Goal: Transaction & Acquisition: Purchase product/service

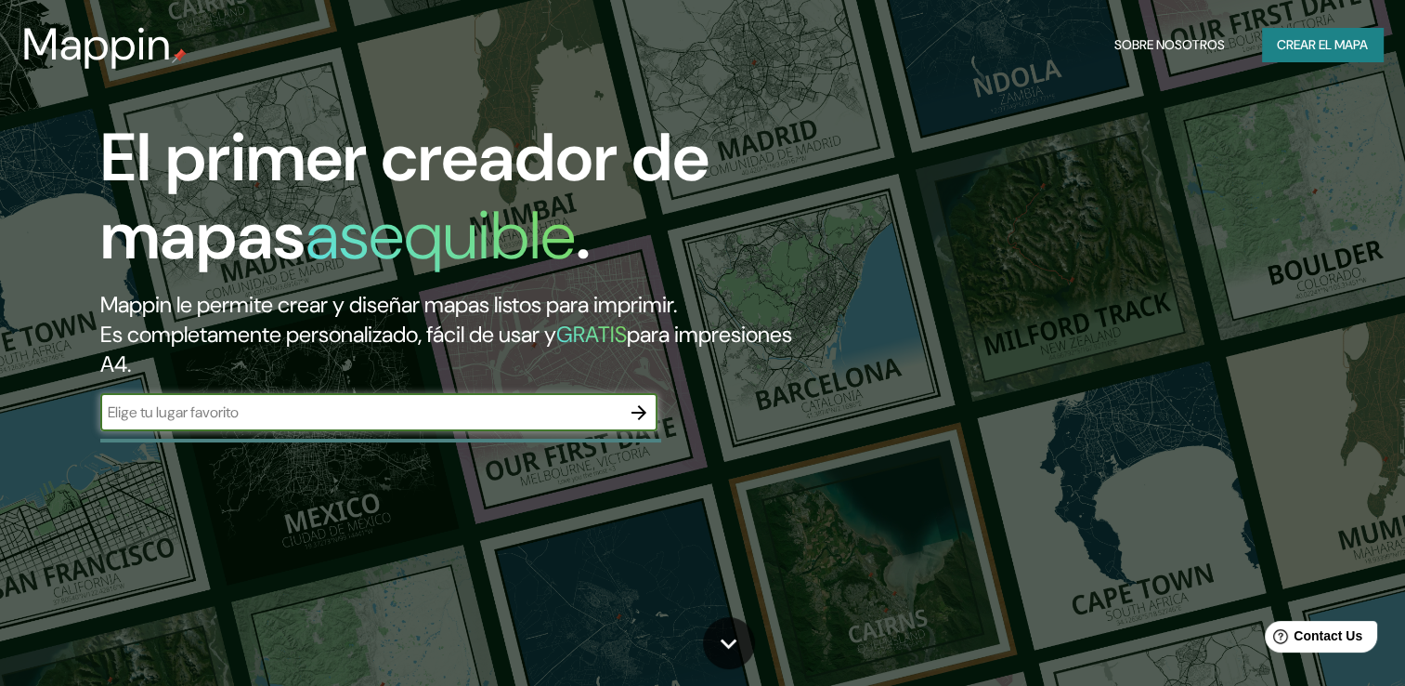
click at [636, 416] on icon "button" at bounding box center [639, 412] width 22 height 22
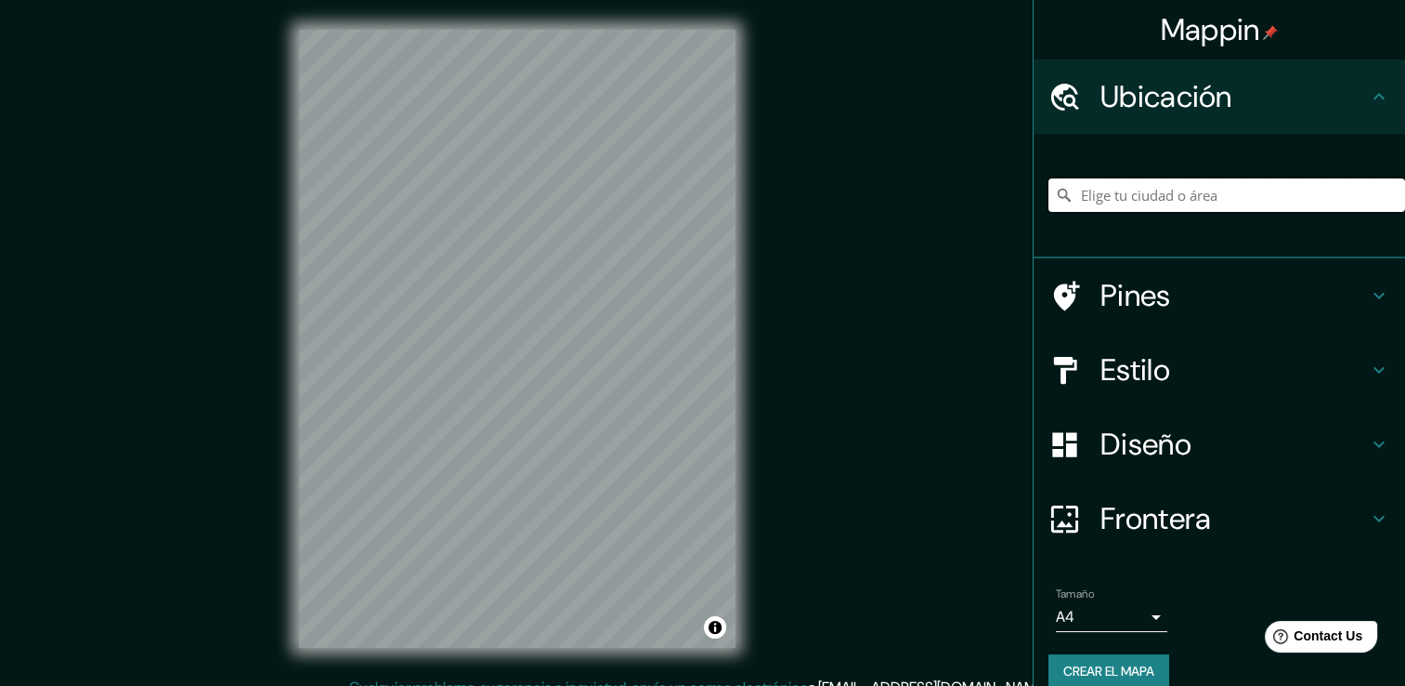
click at [1148, 188] on input "Elige tu ciudad o área" at bounding box center [1227, 194] width 357 height 33
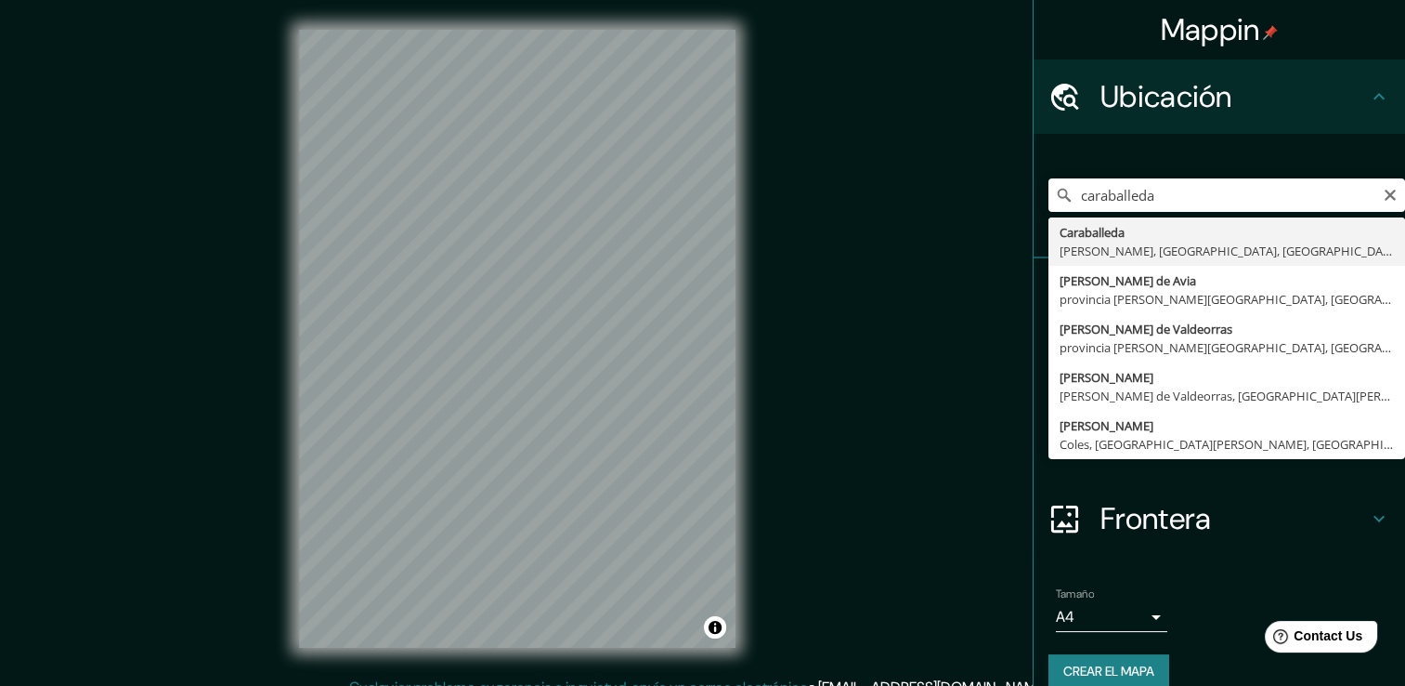
type input "Caraballeda, [PERSON_NAME], [GEOGRAPHIC_DATA], [GEOGRAPHIC_DATA]"
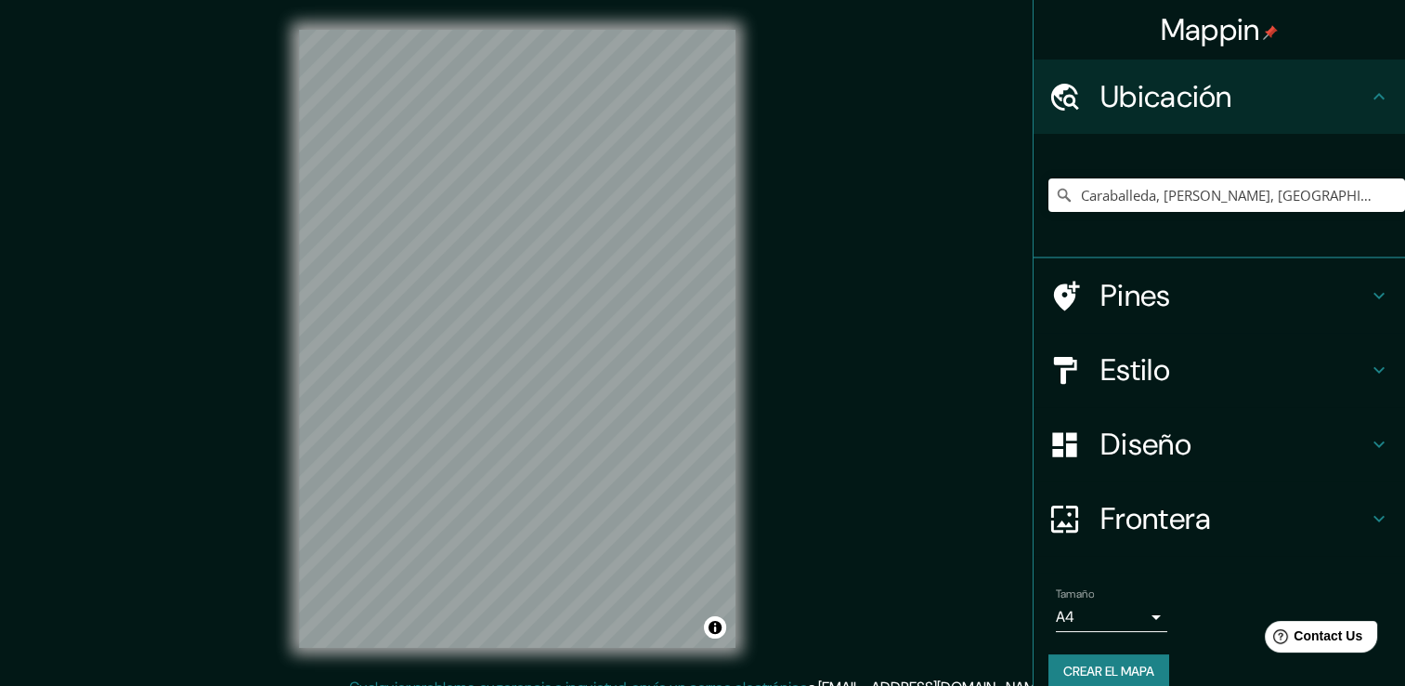
click at [1356, 499] on div "Frontera" at bounding box center [1220, 518] width 372 height 74
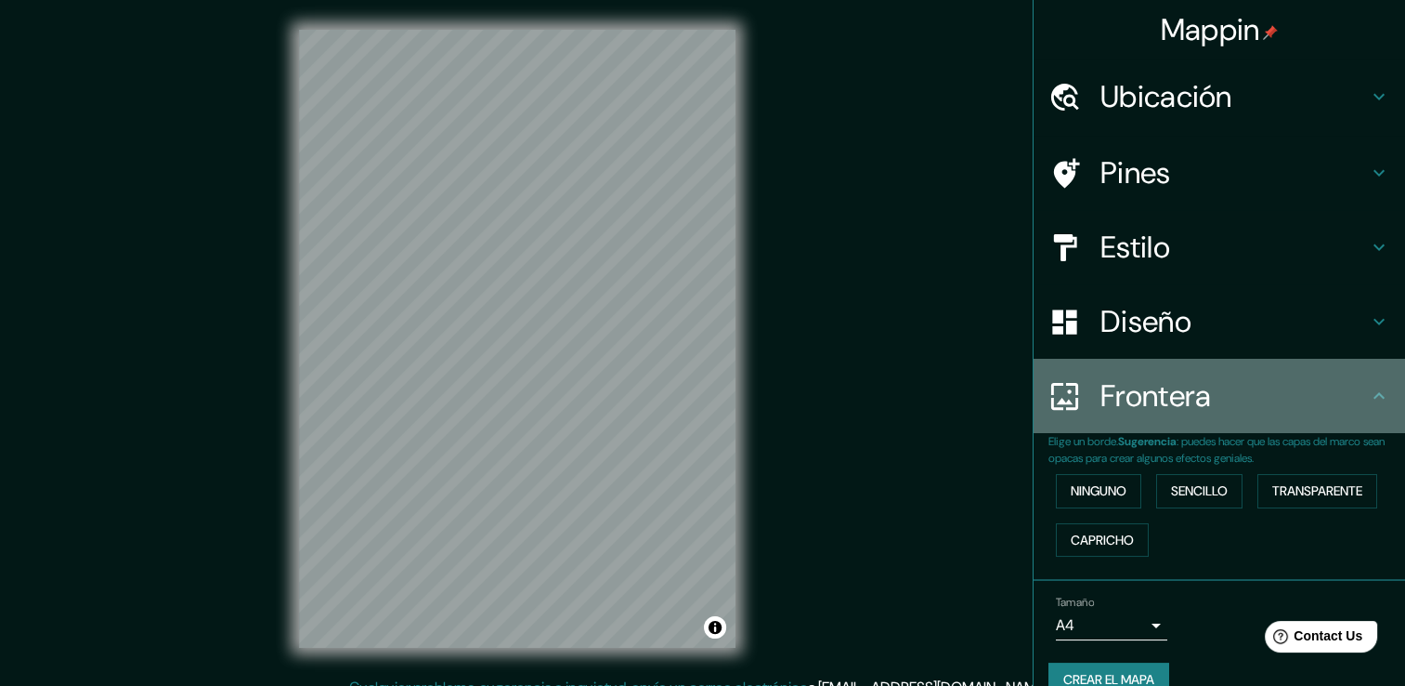
click at [1368, 405] on icon at bounding box center [1379, 396] width 22 height 22
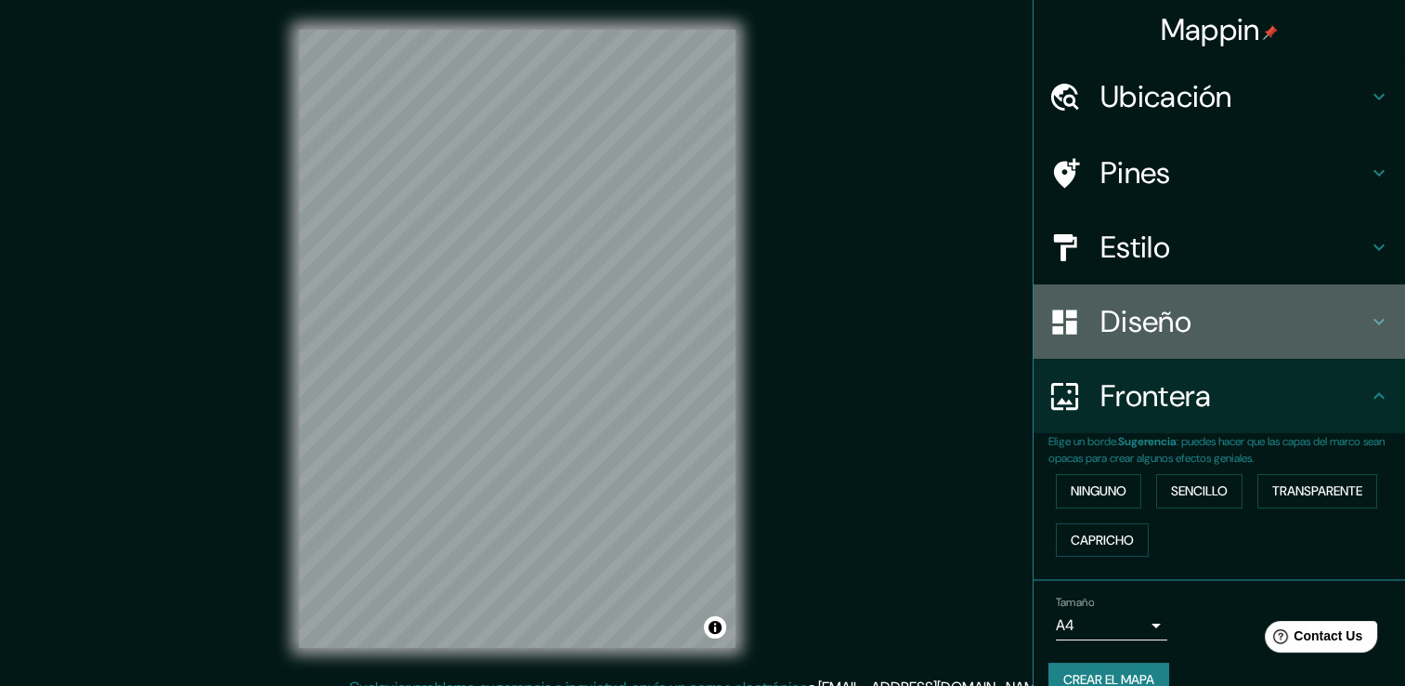
click at [1368, 314] on icon at bounding box center [1379, 321] width 22 height 22
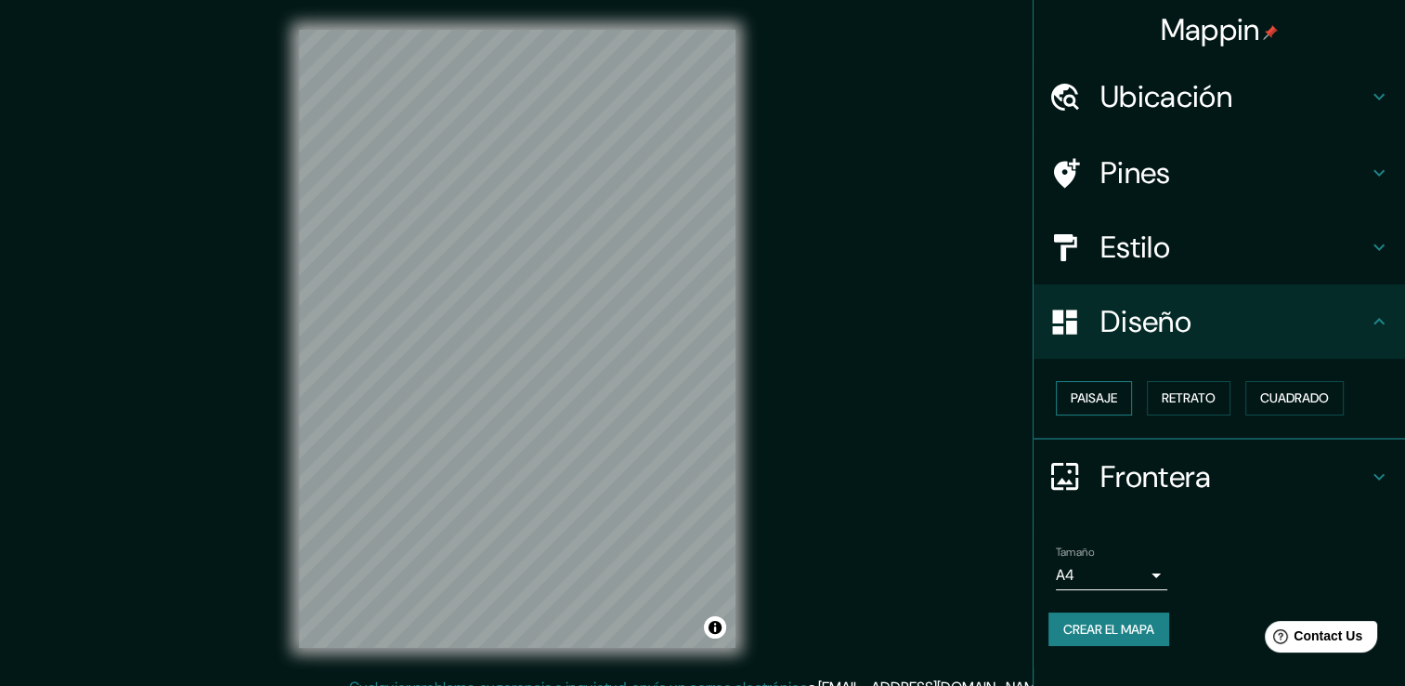
click at [1108, 398] on font "Paisaje" at bounding box center [1094, 397] width 46 height 23
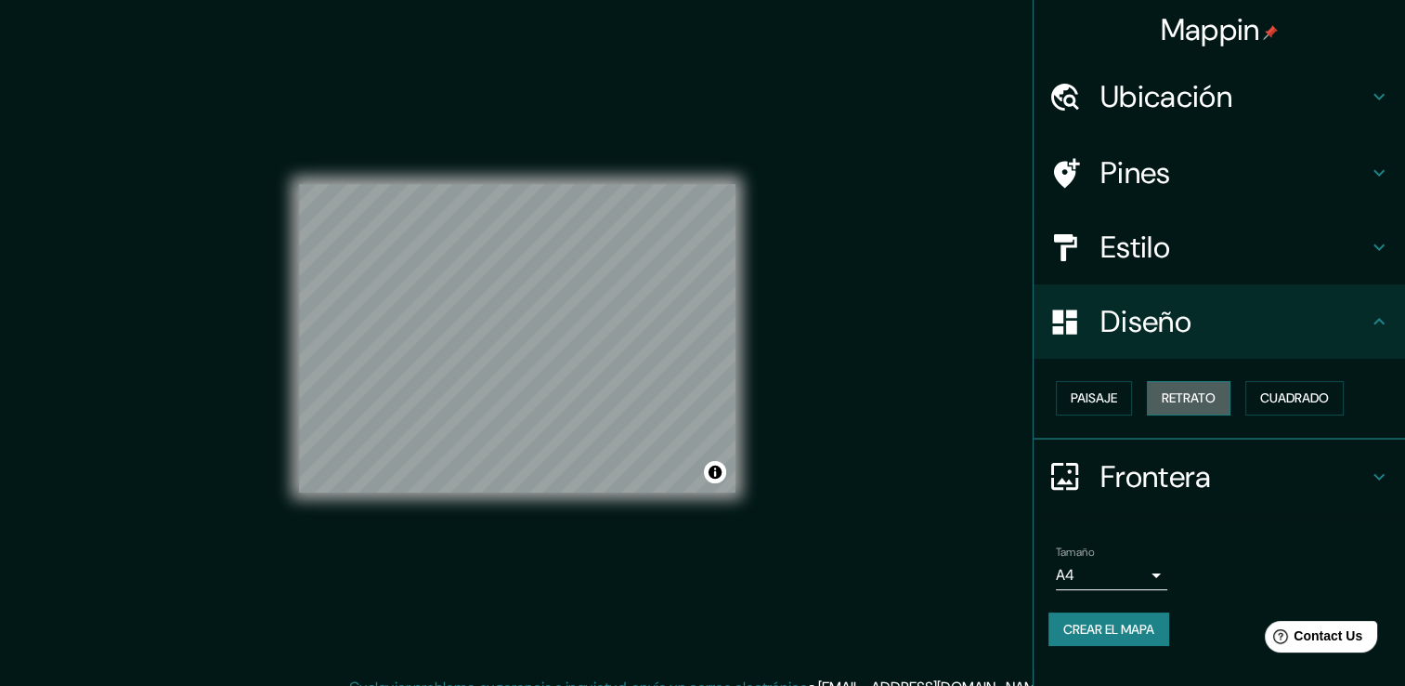
click at [1192, 395] on font "Retrato" at bounding box center [1189, 397] width 54 height 23
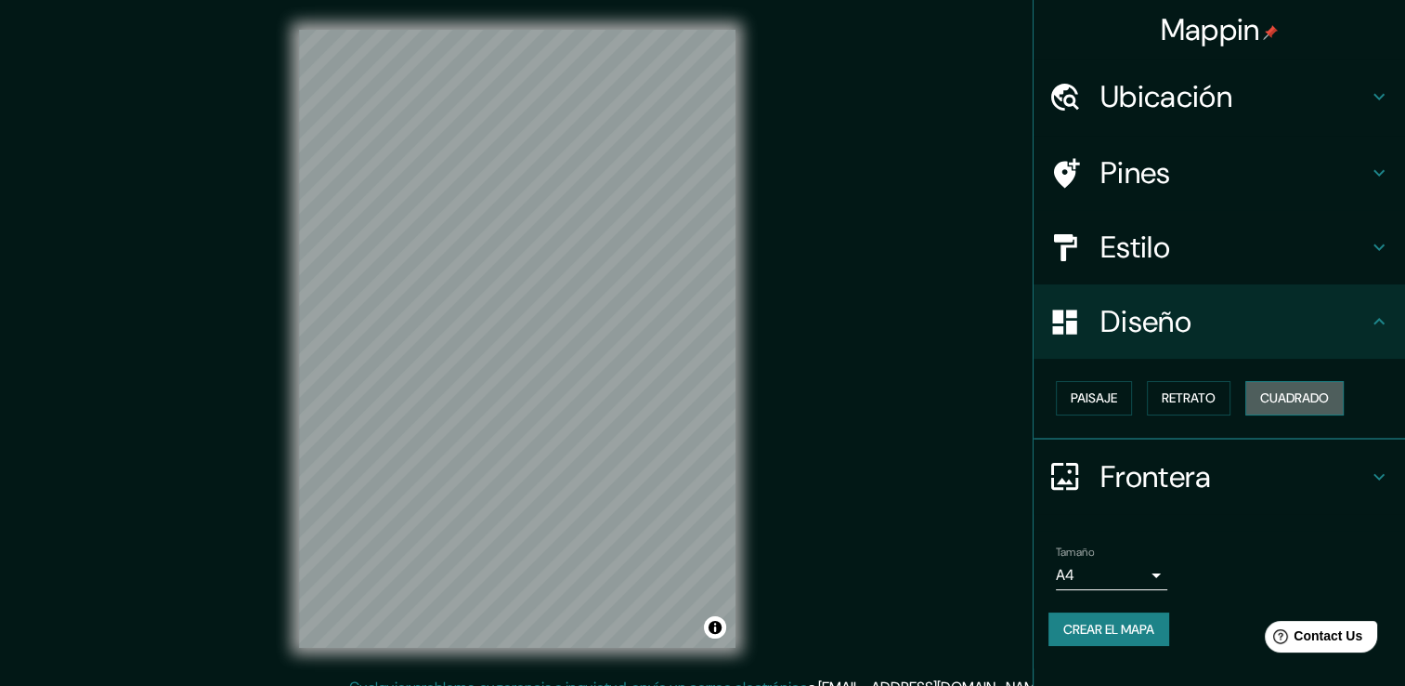
click at [1299, 395] on font "Cuadrado" at bounding box center [1294, 397] width 69 height 23
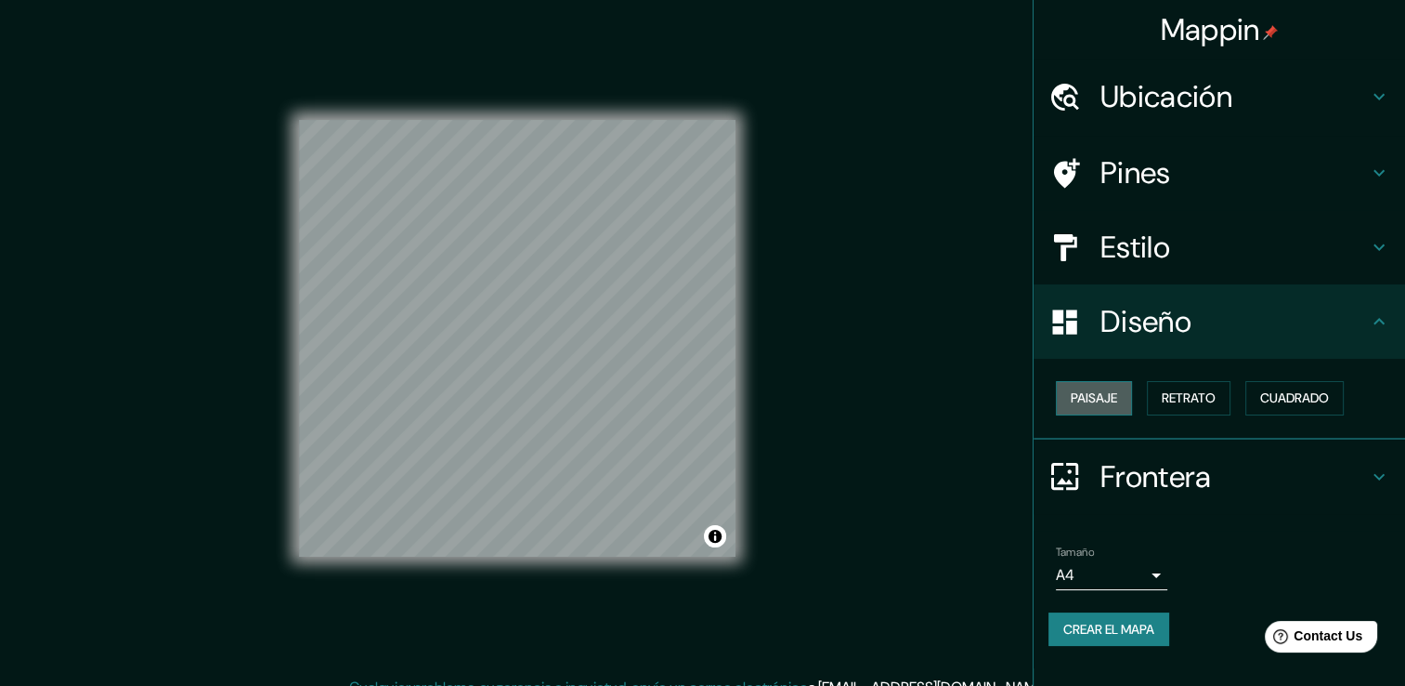
click at [1112, 396] on font "Paisaje" at bounding box center [1094, 397] width 46 height 23
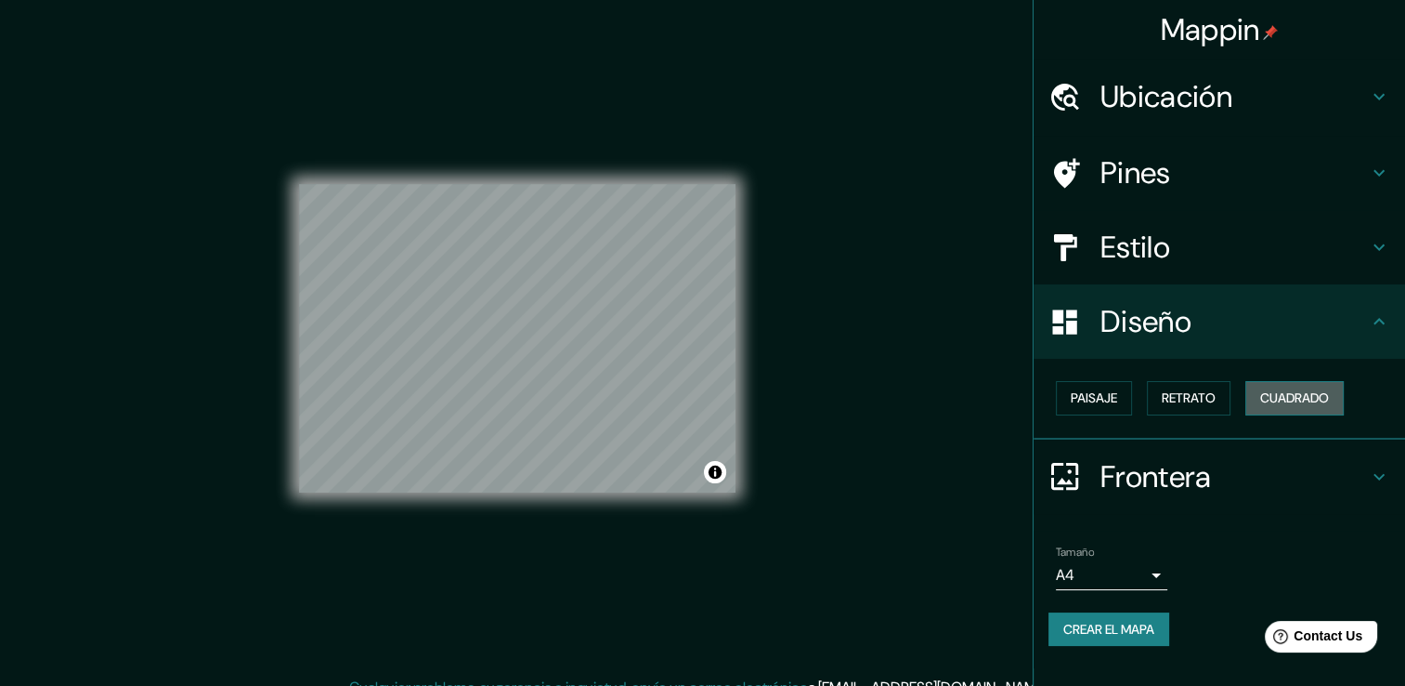
click at [1284, 396] on font "Cuadrado" at bounding box center [1294, 397] width 69 height 23
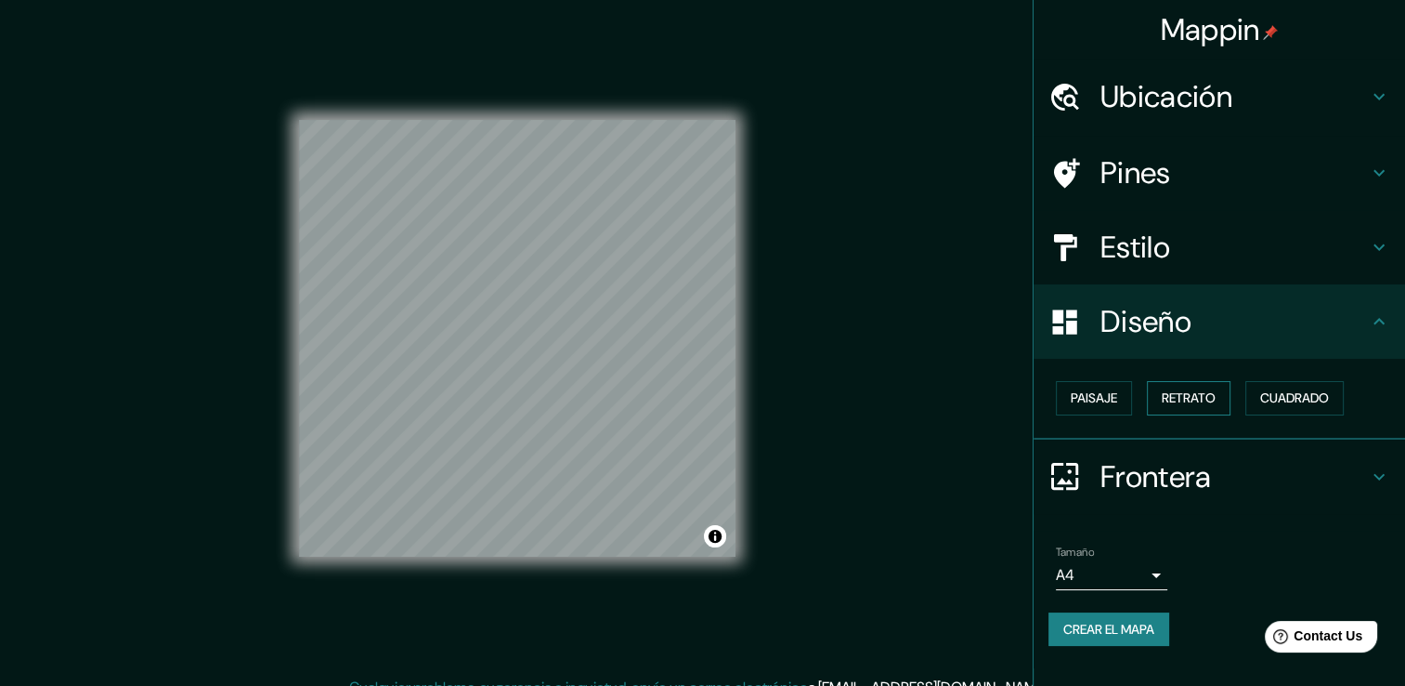
click at [1195, 394] on font "Retrato" at bounding box center [1189, 397] width 54 height 23
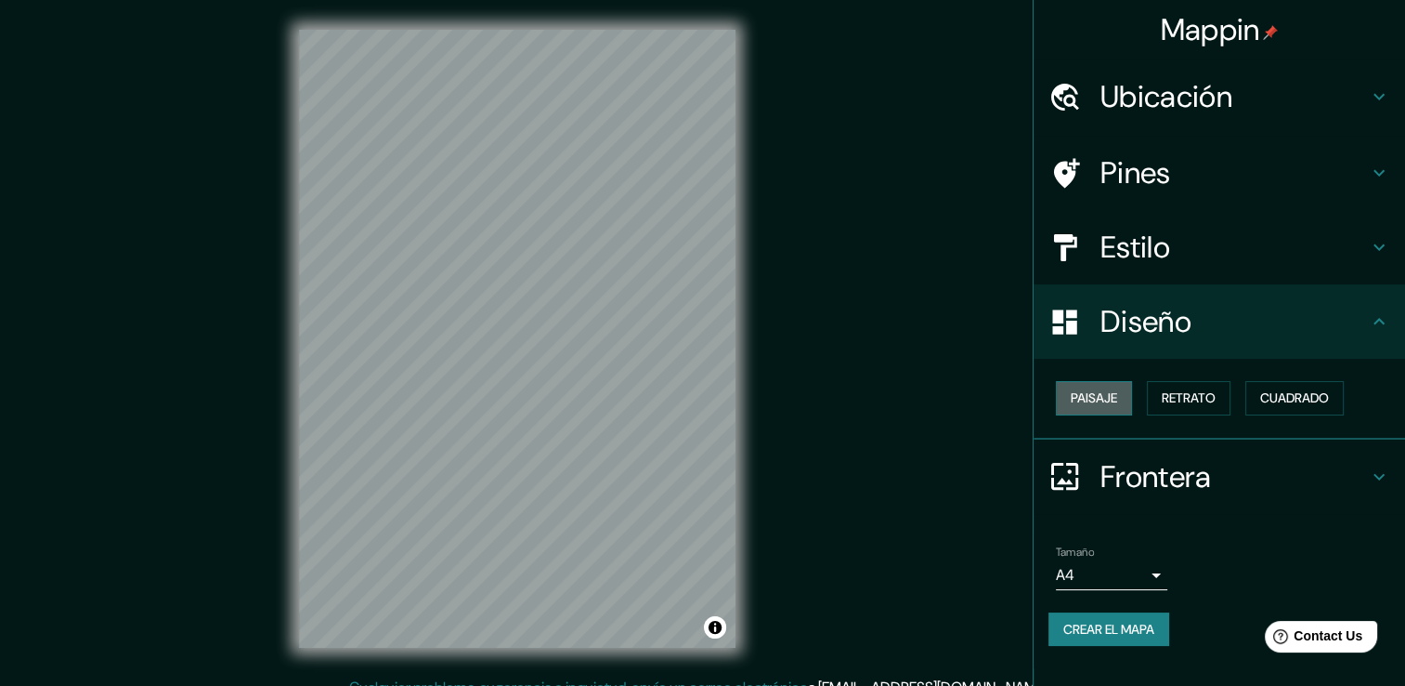
click at [1114, 394] on font "Paisaje" at bounding box center [1094, 397] width 46 height 23
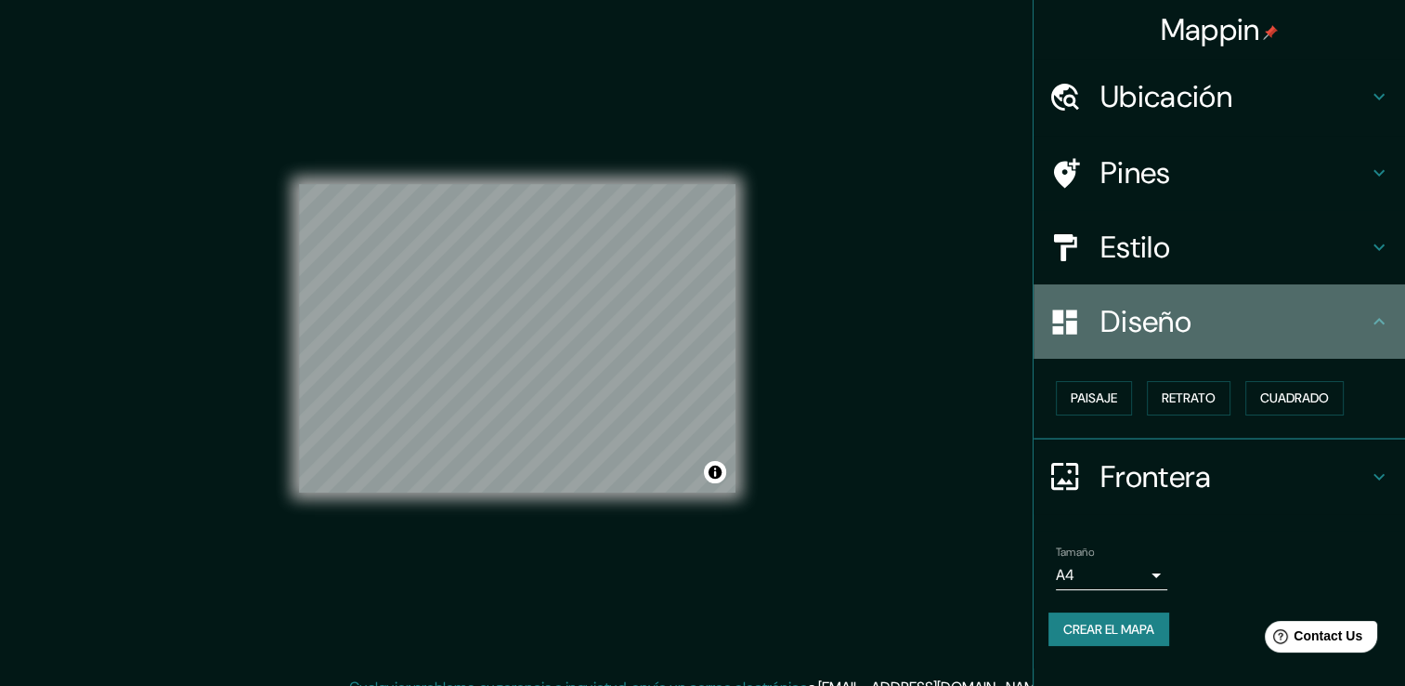
click at [1270, 307] on h4 "Diseño" at bounding box center [1235, 321] width 268 height 37
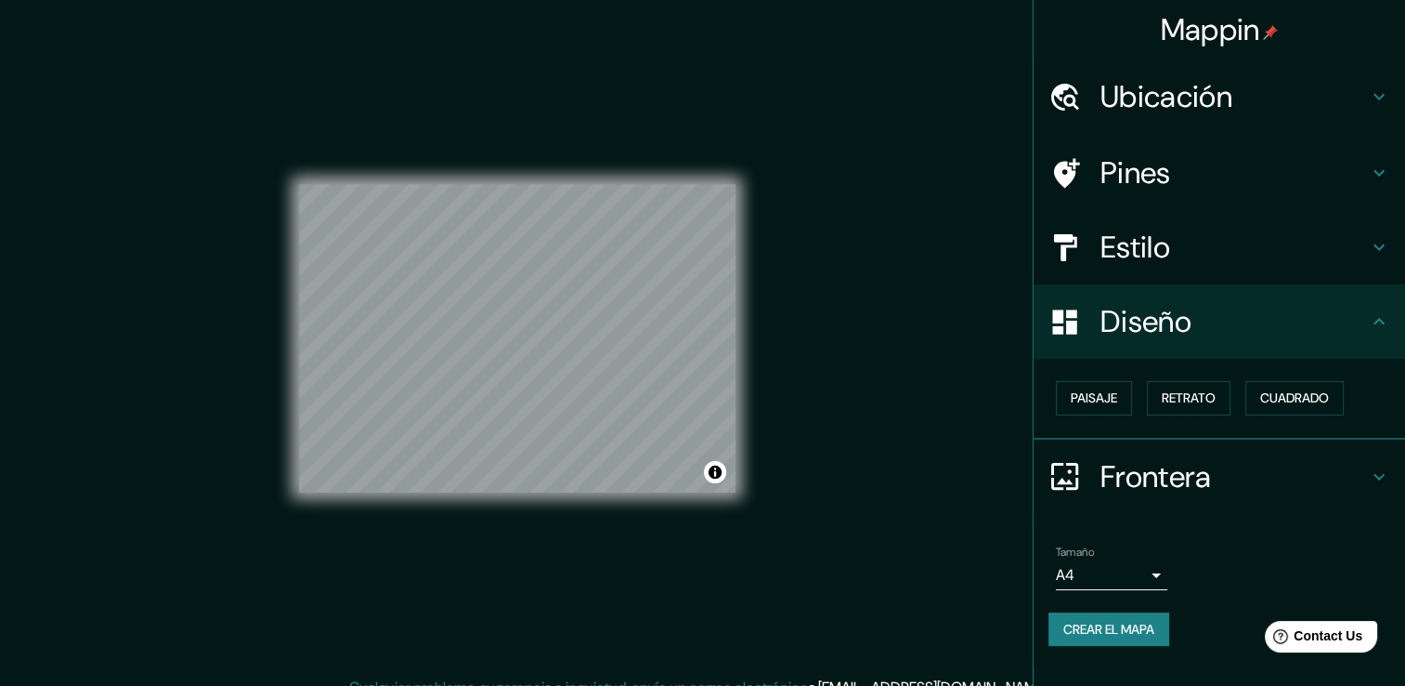
click at [1252, 232] on h4 "Estilo" at bounding box center [1235, 247] width 268 height 37
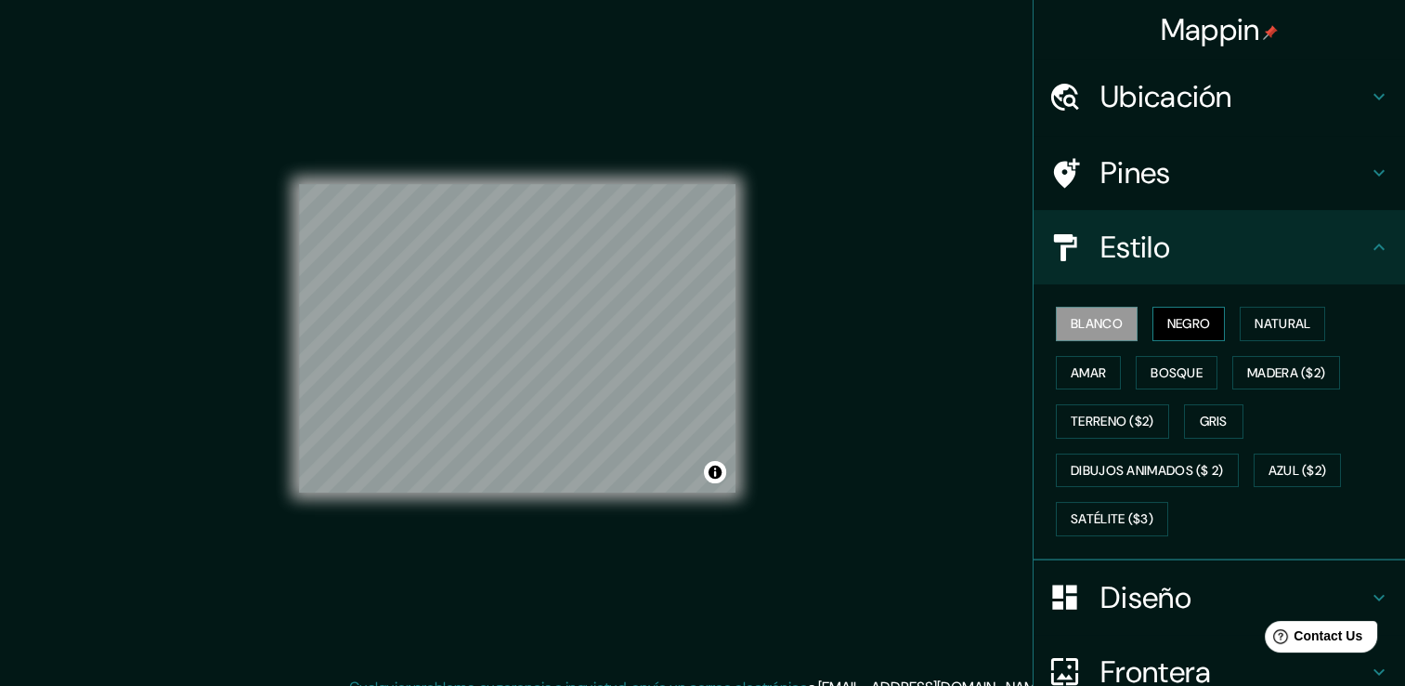
click at [1168, 320] on font "Negro" at bounding box center [1190, 323] width 44 height 23
click at [1255, 318] on font "Natural" at bounding box center [1283, 323] width 56 height 23
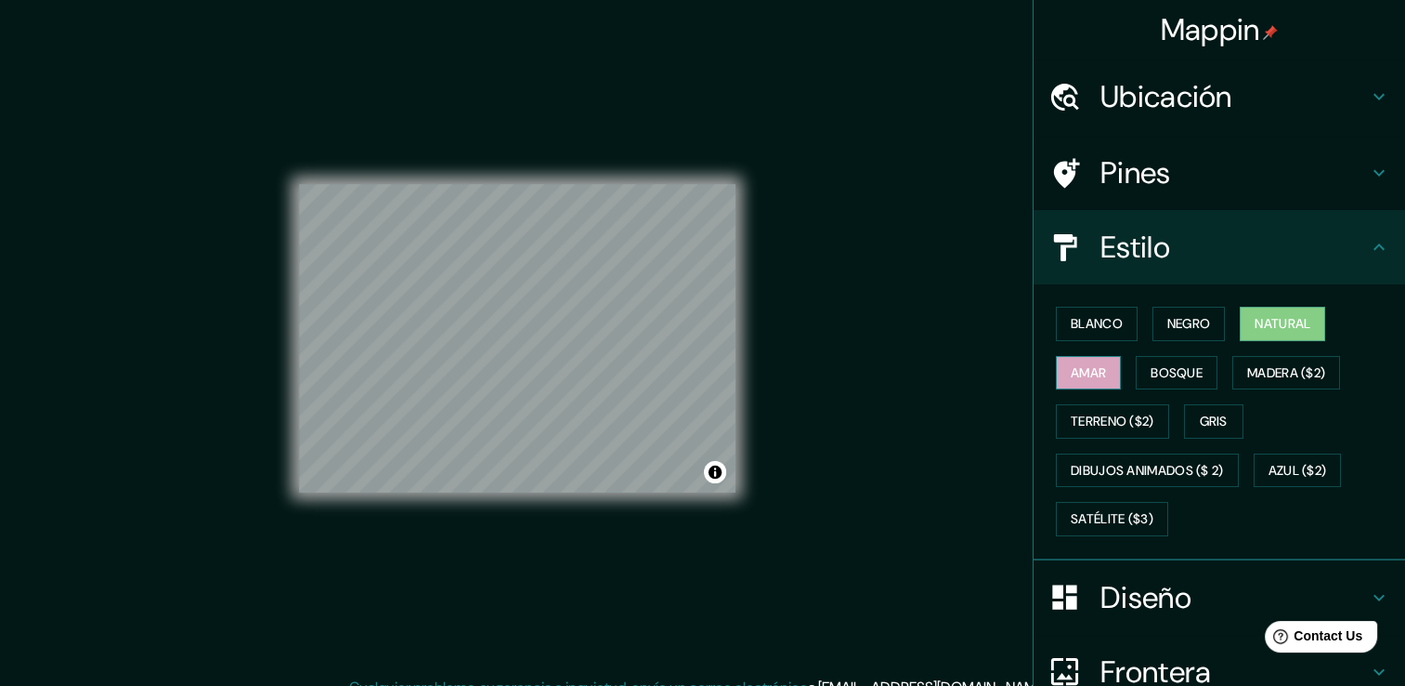
click at [1088, 368] on font "Amar" at bounding box center [1088, 372] width 35 height 23
click at [1163, 366] on font "Bosque" at bounding box center [1177, 372] width 52 height 23
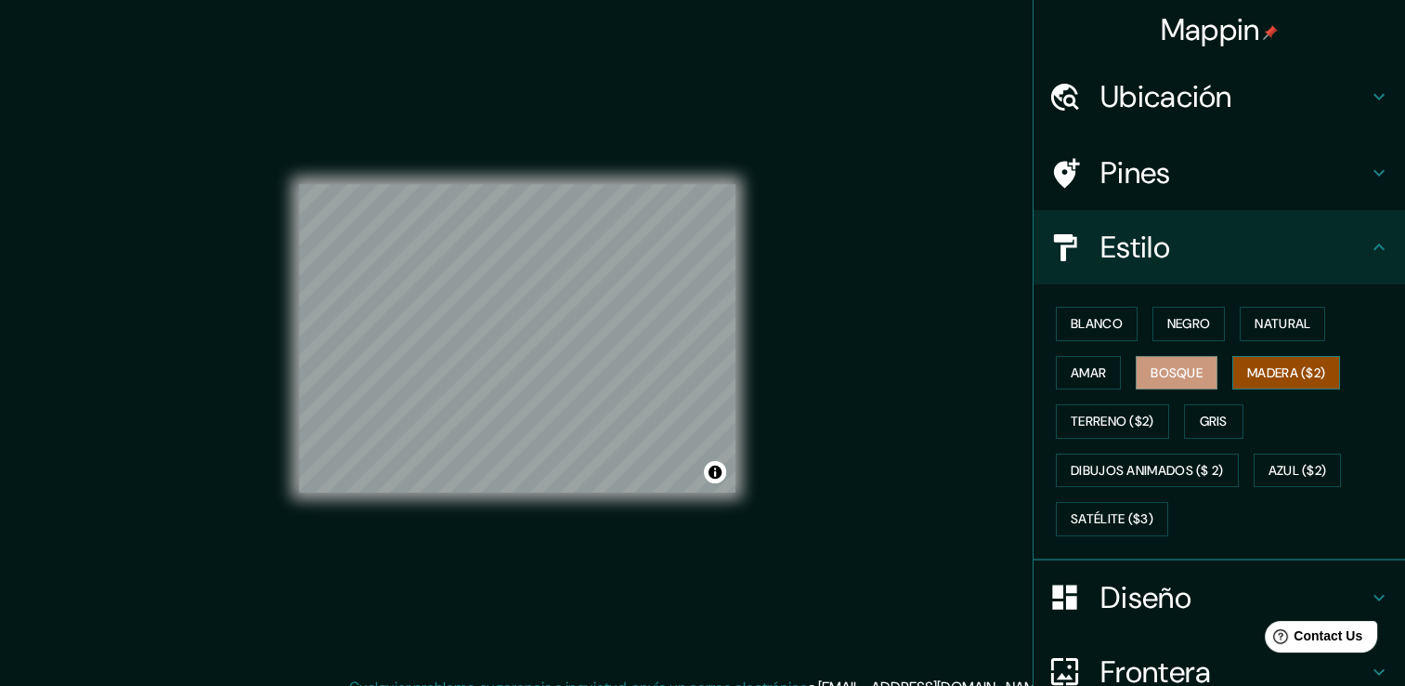
click at [1251, 370] on font "Madera ($2)" at bounding box center [1286, 372] width 78 height 23
click at [1086, 420] on font "Terreno ($2)" at bounding box center [1113, 421] width 84 height 23
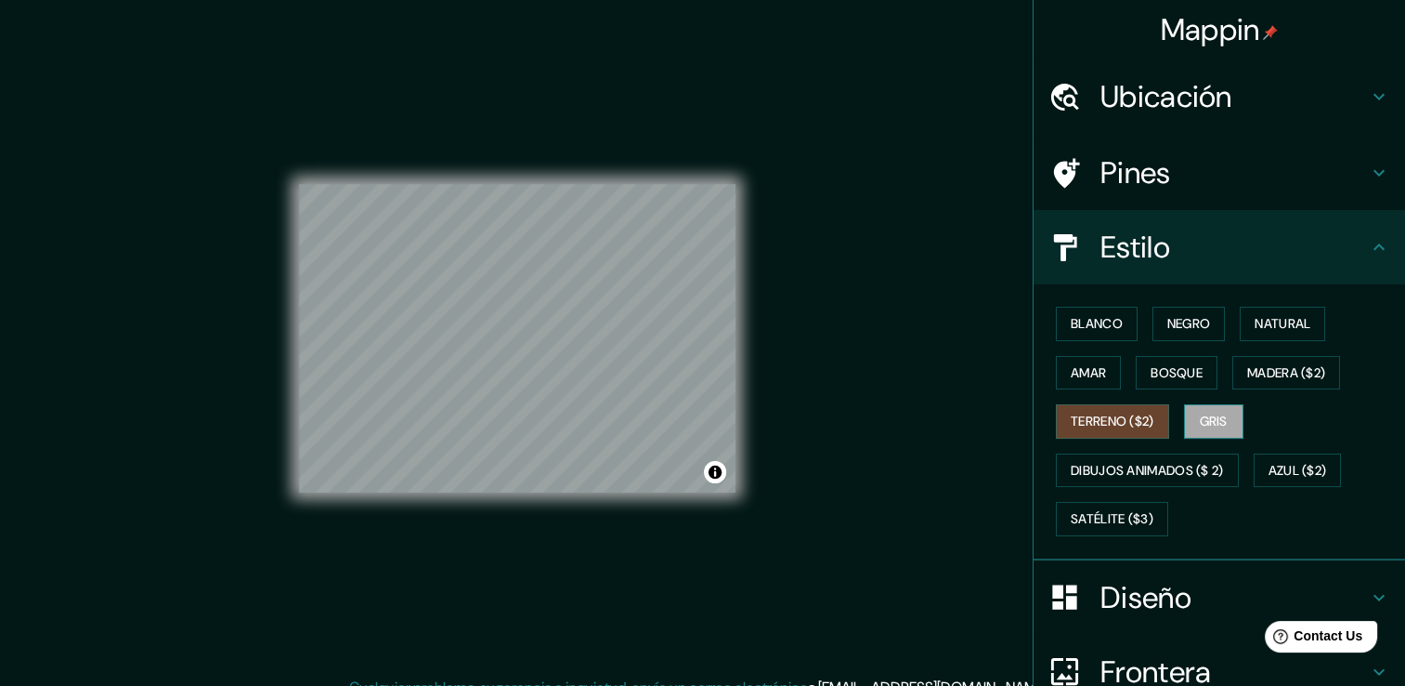
click at [1210, 430] on font "Gris" at bounding box center [1214, 421] width 28 height 23
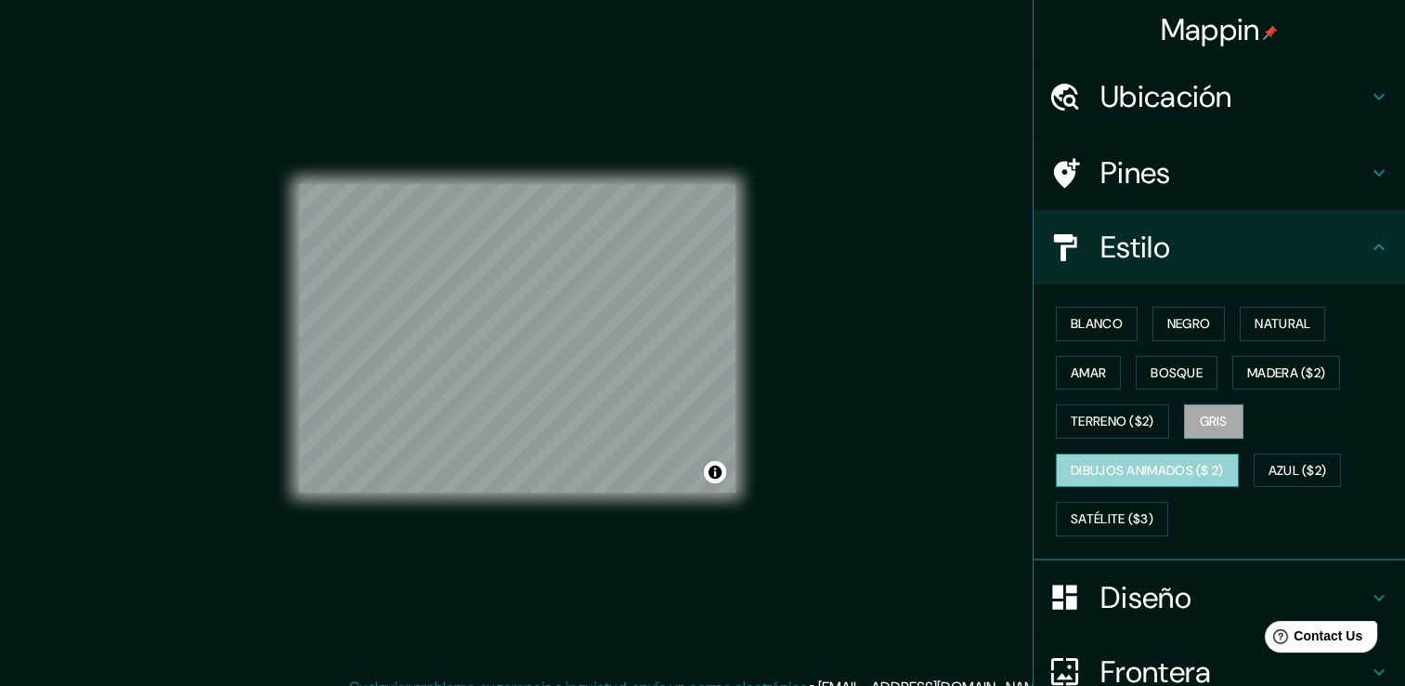
click at [1198, 455] on button "Dibujos animados ($ 2)" at bounding box center [1147, 470] width 183 height 34
click at [1234, 466] on div "Blanco Negro Natural Amar Bosque Madera ($2) Terreno ($2) Gris Dibujos animados…" at bounding box center [1227, 421] width 357 height 244
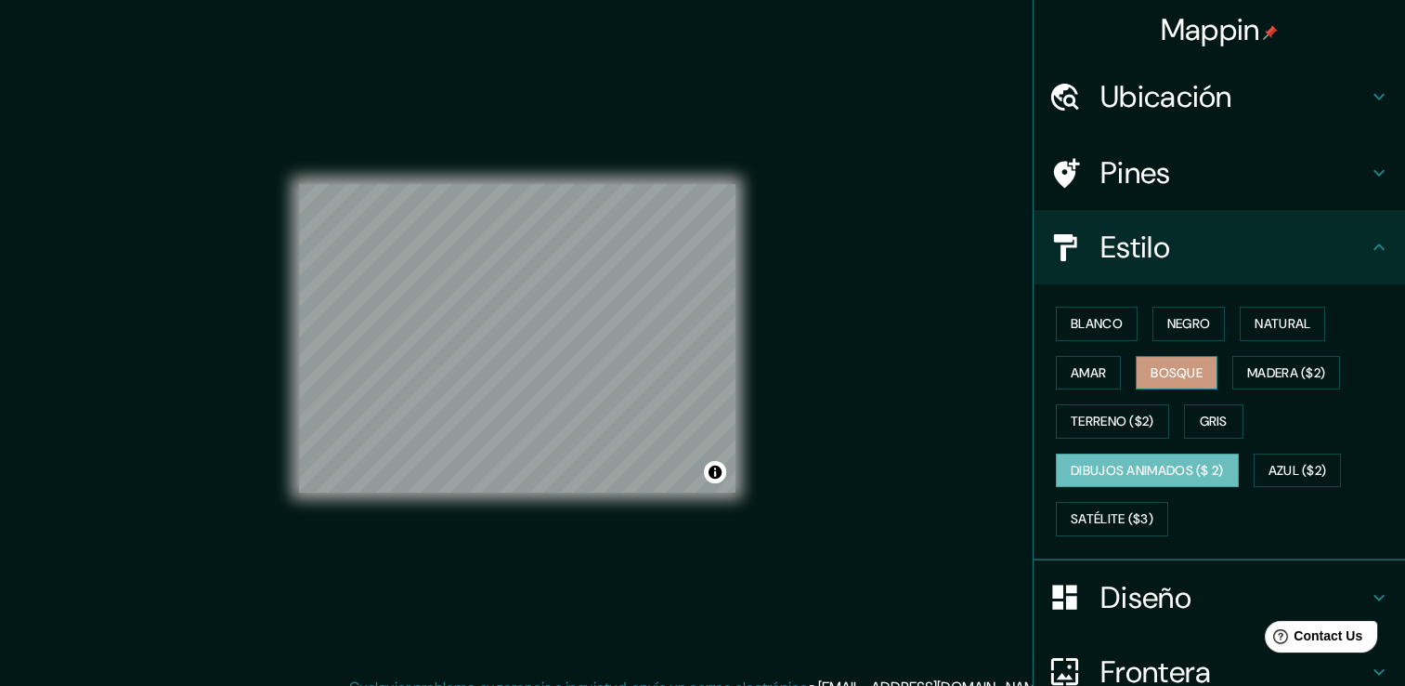
click at [1151, 362] on font "Bosque" at bounding box center [1177, 372] width 52 height 23
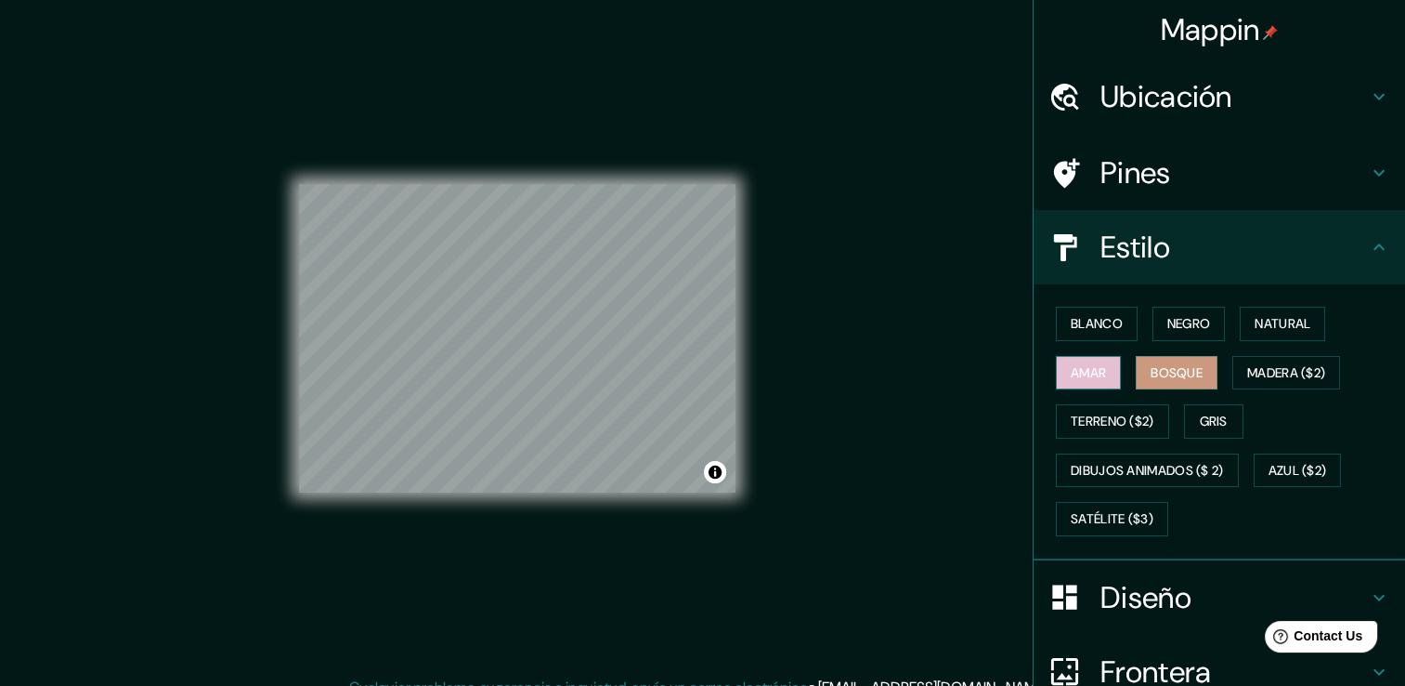
click at [1085, 373] on font "Amar" at bounding box center [1088, 372] width 35 height 23
click at [1359, 155] on div "Pines" at bounding box center [1220, 173] width 372 height 74
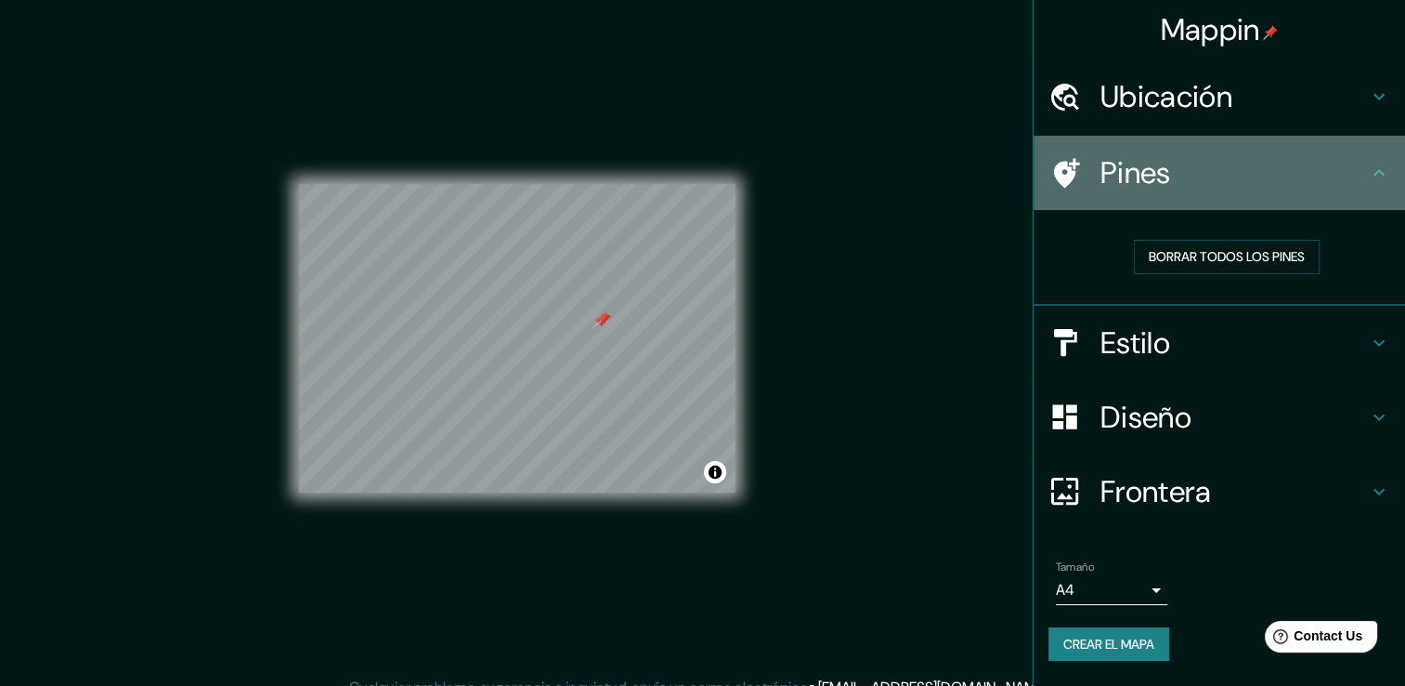
click at [1358, 169] on h4 "Pines" at bounding box center [1235, 172] width 268 height 37
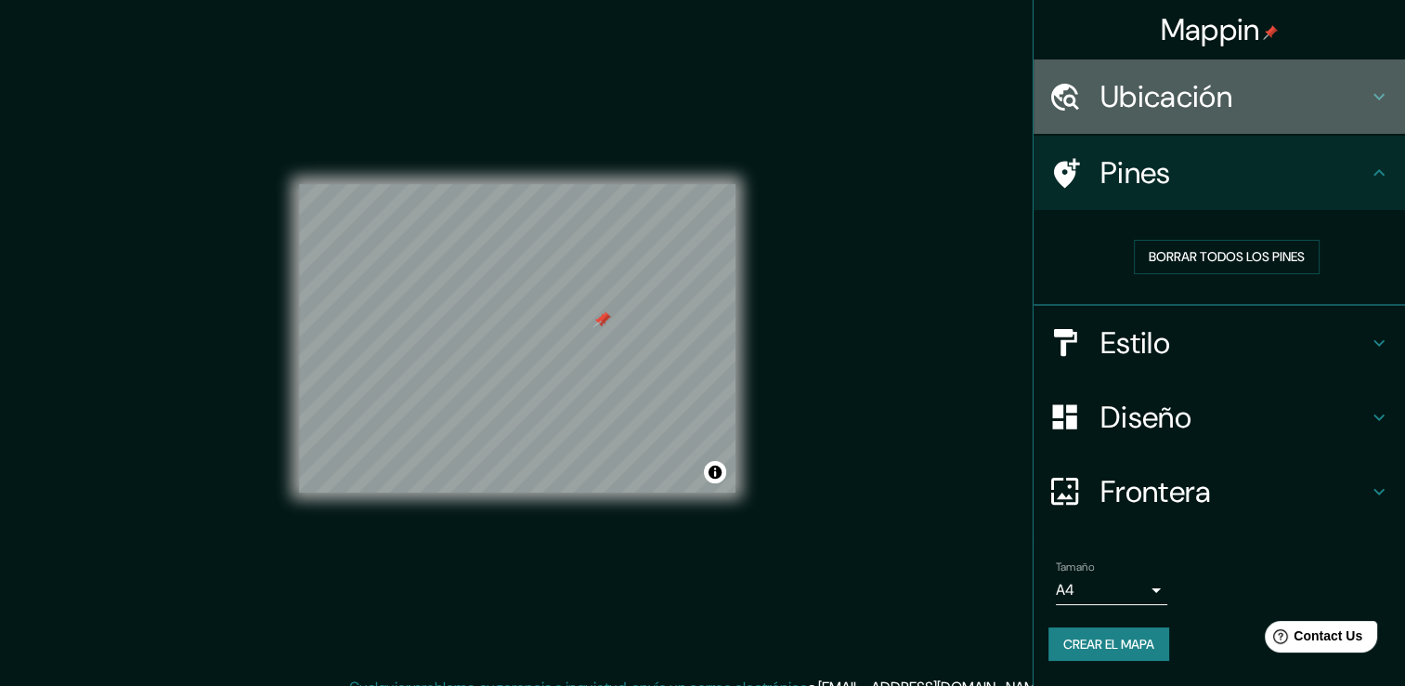
click at [1374, 108] on div "Ubicación" at bounding box center [1220, 96] width 372 height 74
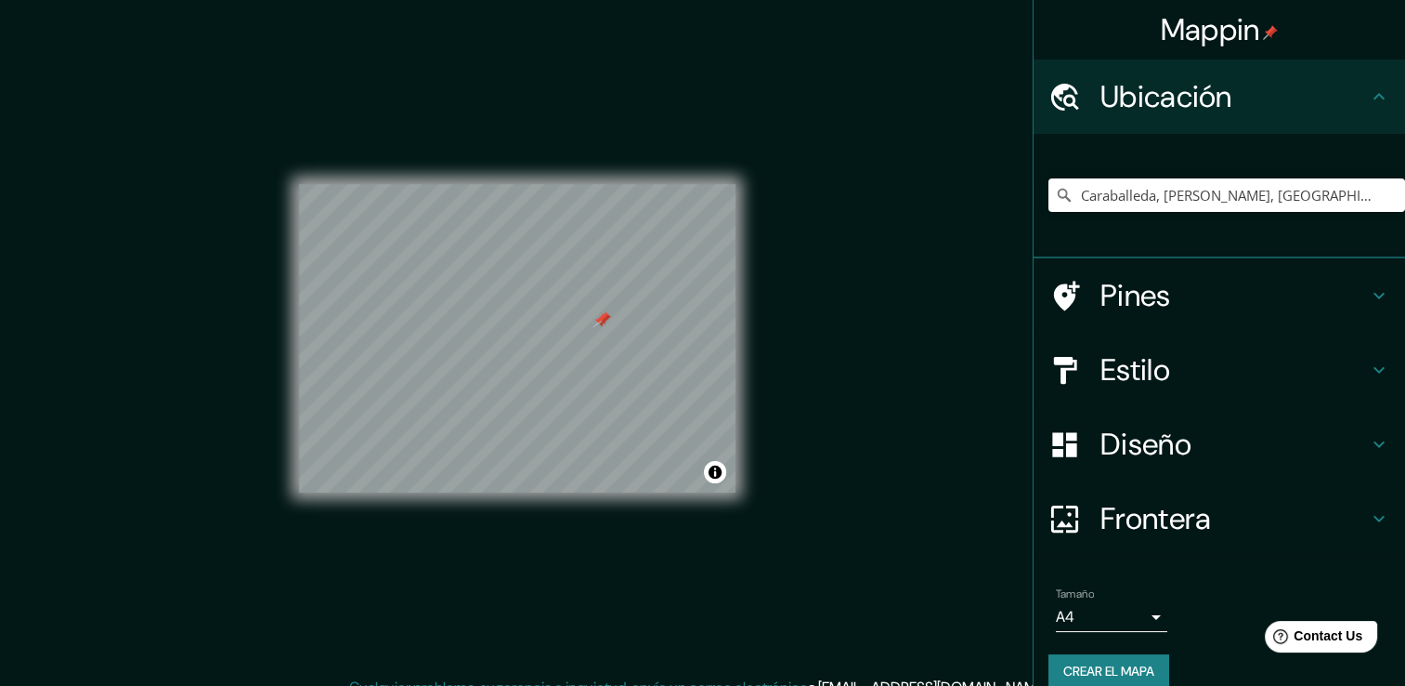
click at [1134, 616] on body "Mappin Ubicación Caraballeda, [GEOGRAPHIC_DATA], [GEOGRAPHIC_DATA], [GEOGRAPHIC…" at bounding box center [702, 343] width 1405 height 686
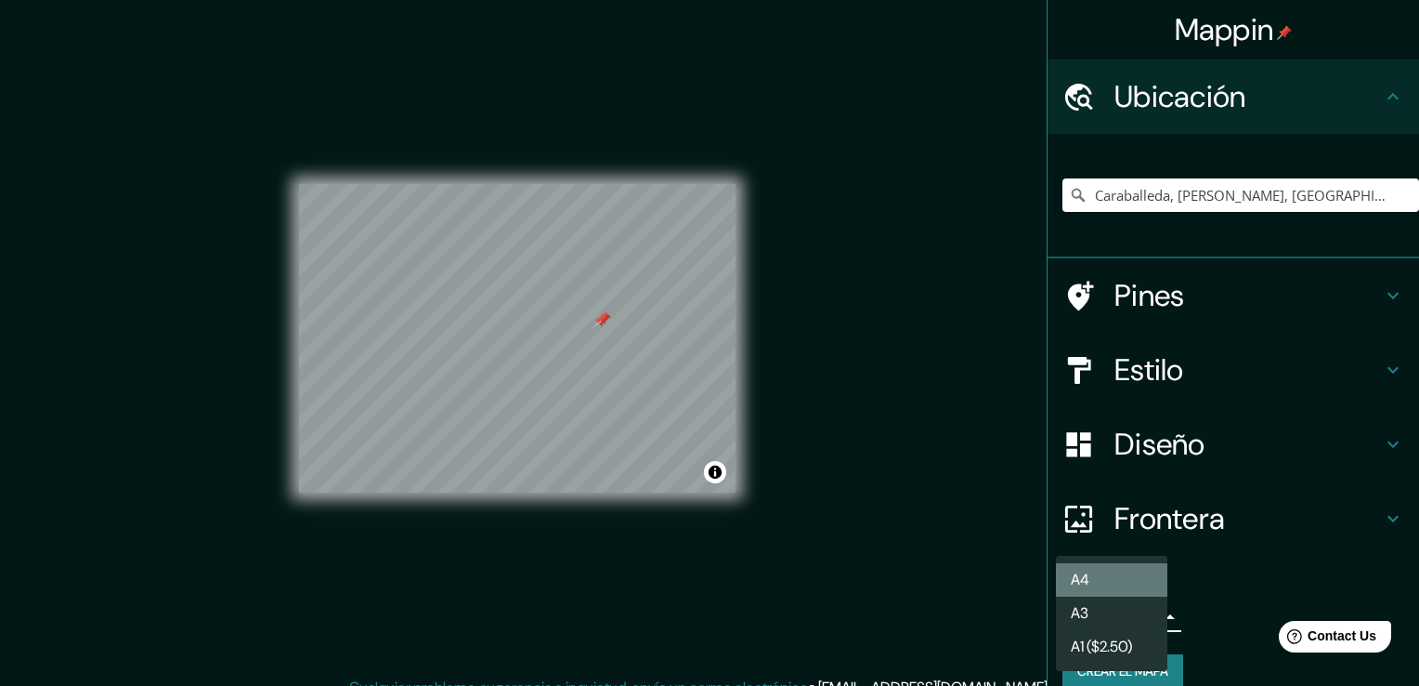
click at [1147, 578] on li "A4" at bounding box center [1111, 579] width 111 height 33
